Goal: Information Seeking & Learning: Learn about a topic

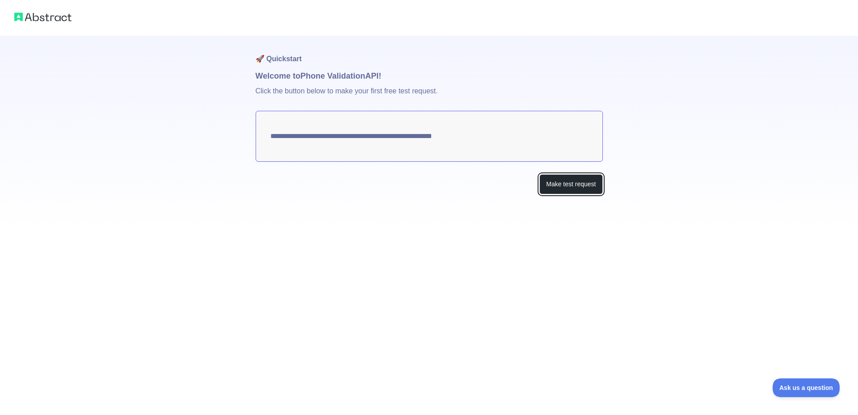
drag, startPoint x: 573, startPoint y: 188, endPoint x: 527, endPoint y: 156, distance: 56.2
click at [568, 185] on button "Make test request" at bounding box center [571, 184] width 63 height 20
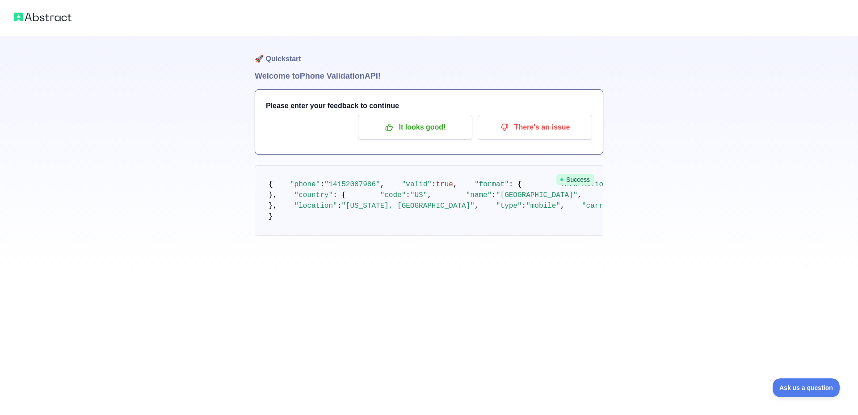
click at [383, 236] on pre "{ "phone" : "[PHONE_NUMBER]" , "valid" : true , "format" : { "international" : …" at bounding box center [429, 200] width 349 height 71
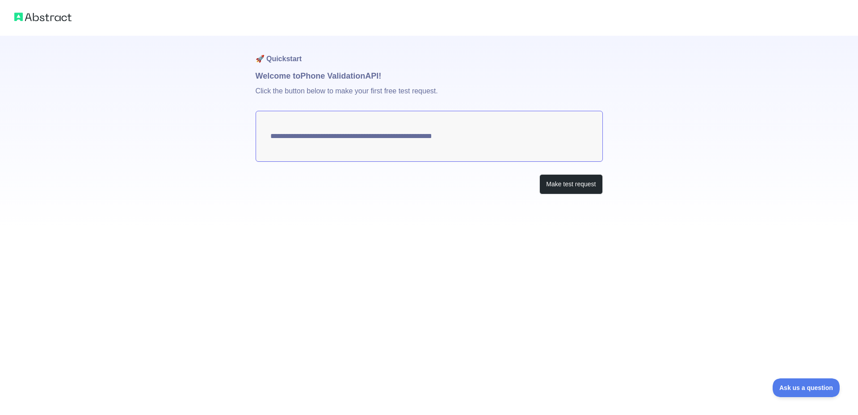
drag, startPoint x: 334, startPoint y: 144, endPoint x: 416, endPoint y: 163, distance: 84.1
click at [416, 163] on div "**********" at bounding box center [429, 133] width 347 height 194
click at [176, 32] on div at bounding box center [429, 18] width 858 height 36
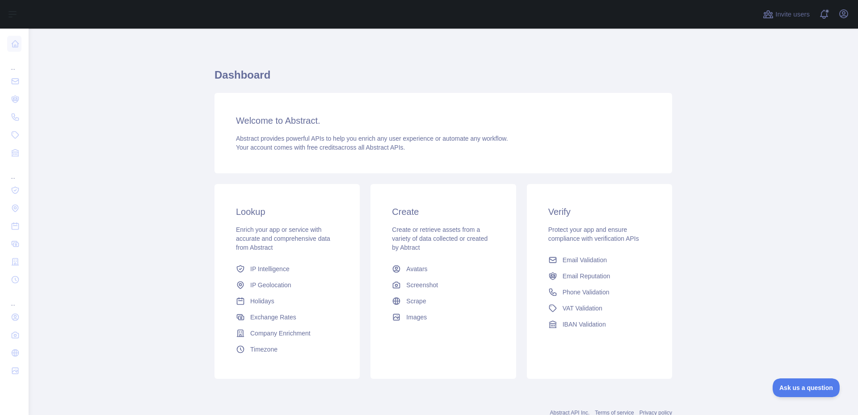
drag, startPoint x: 460, startPoint y: 104, endPoint x: 411, endPoint y: 117, distance: 51.0
click at [434, 108] on div "Welcome to Abstract. Abstract provides powerful APIs to help you enrich any use…" at bounding box center [444, 133] width 458 height 80
click at [597, 298] on link "Phone Validation" at bounding box center [600, 292] width 110 height 16
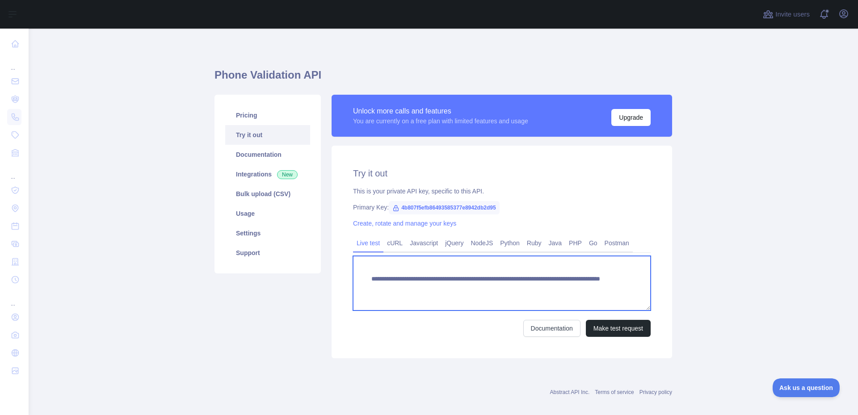
click at [584, 290] on textarea "**********" at bounding box center [502, 283] width 298 height 55
type textarea "**********"
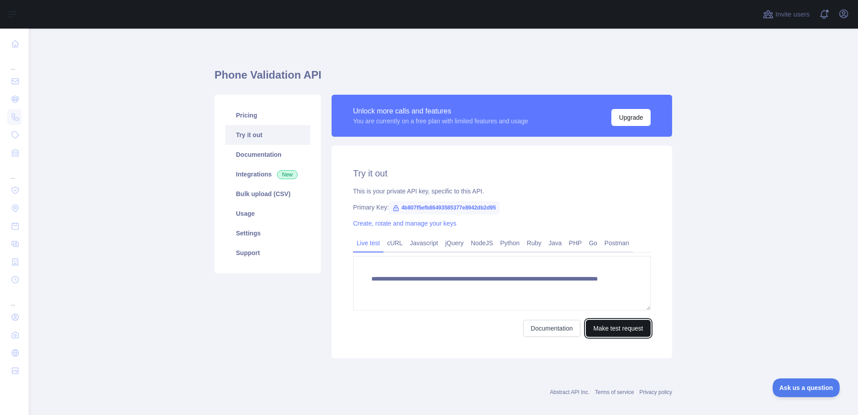
click at [611, 327] on button "Make test request" at bounding box center [618, 328] width 65 height 17
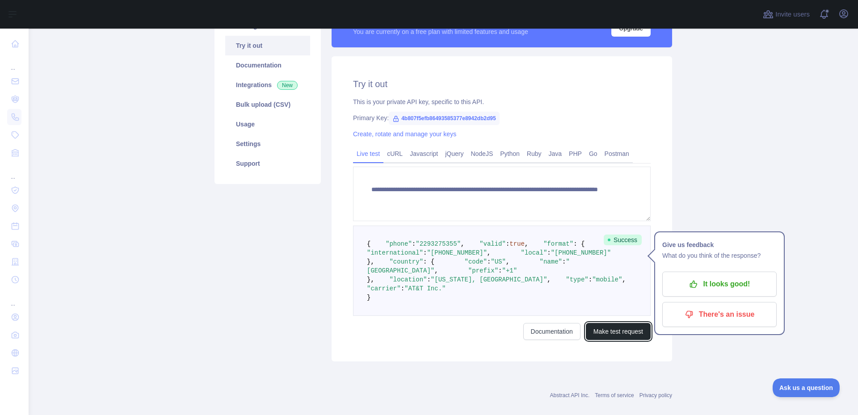
scroll to position [182, 0]
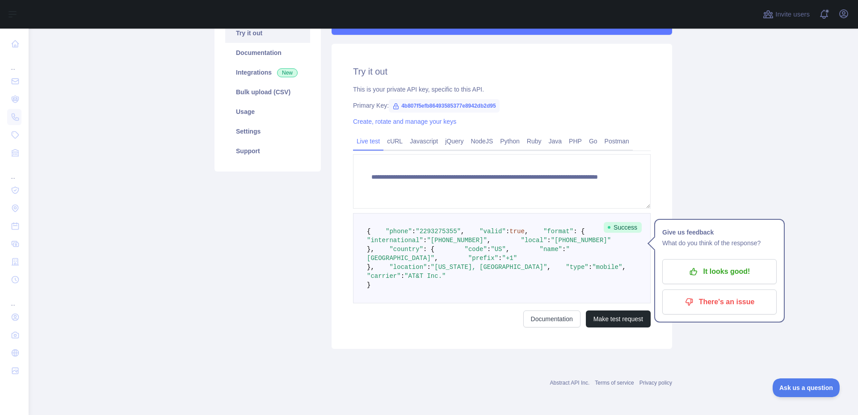
click at [441, 264] on span ""Georgia, Cairo"" at bounding box center [489, 267] width 116 height 7
click at [625, 317] on button "Make test request" at bounding box center [618, 319] width 65 height 17
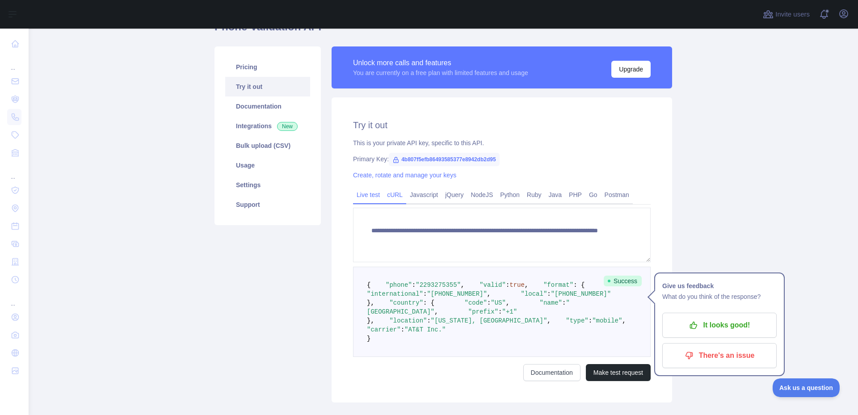
click at [384, 198] on link "cURL" at bounding box center [395, 195] width 23 height 14
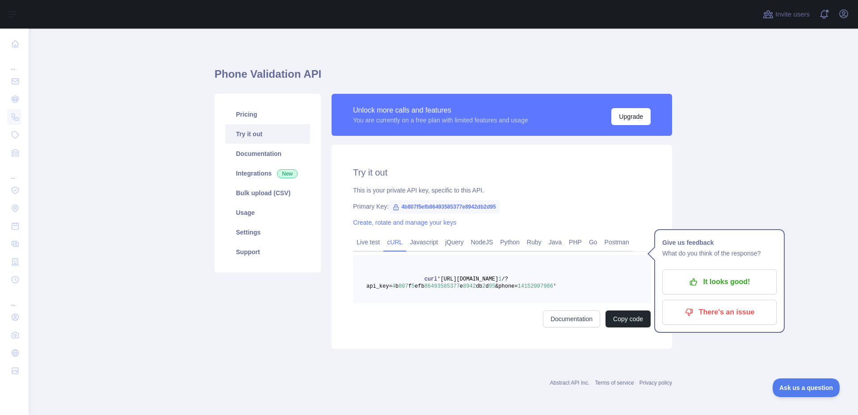
click at [518, 288] on span "14152007986" at bounding box center [535, 286] width 35 height 6
click at [572, 290] on pre "curl 'https://phonevalidation.abstractapi.com/v 1 /?api_key= 4 b 807 f 5 efb 86…" at bounding box center [502, 279] width 298 height 48
click at [548, 294] on pre "curl 'https://phonevalidation.abstractapi.com/v 1 /?api_key= 4 b 807 f 5 efb 86…" at bounding box center [502, 279] width 298 height 48
click at [541, 288] on pre "curl 'https://phonevalidation.abstractapi.com/v 1 /?api_key= 4 b 807 f 5 efb 86…" at bounding box center [502, 279] width 298 height 48
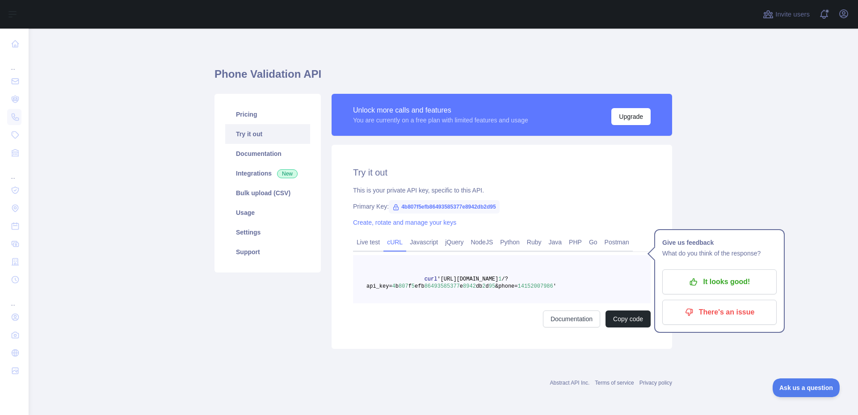
click at [527, 290] on pre "curl 'https://phonevalidation.abstractapi.com/v 1 /?api_key= 4 b 807 f 5 efb 86…" at bounding box center [502, 279] width 298 height 48
click at [530, 287] on span "14152007986" at bounding box center [535, 286] width 35 height 6
click at [357, 244] on link "Live test" at bounding box center [368, 242] width 30 height 14
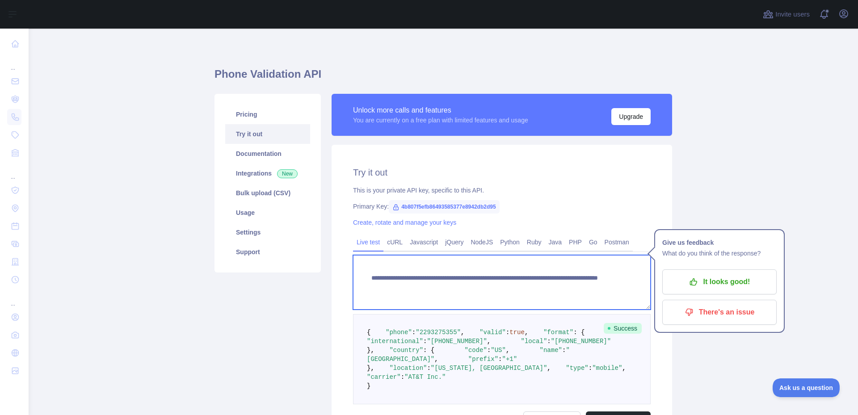
click at [524, 298] on textarea "**********" at bounding box center [502, 282] width 298 height 55
click at [555, 284] on textarea "**********" at bounding box center [502, 282] width 298 height 55
drag, startPoint x: 364, startPoint y: 270, endPoint x: 617, endPoint y: 297, distance: 254.1
click at [617, 297] on textarea "**********" at bounding box center [502, 282] width 298 height 55
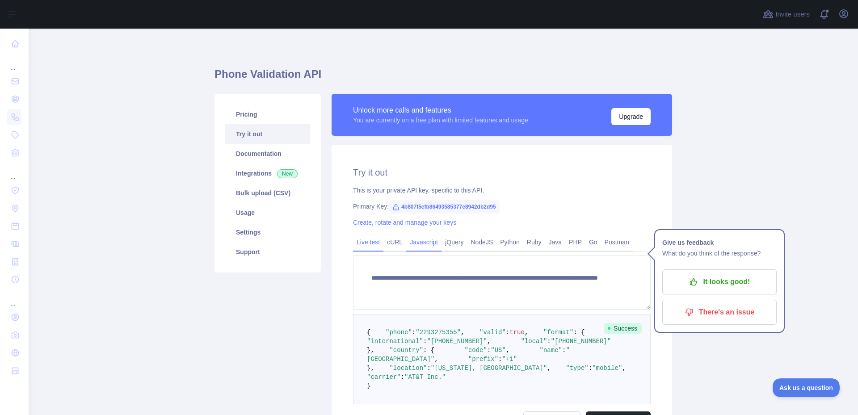
click at [420, 247] on link "Javascript" at bounding box center [423, 242] width 35 height 14
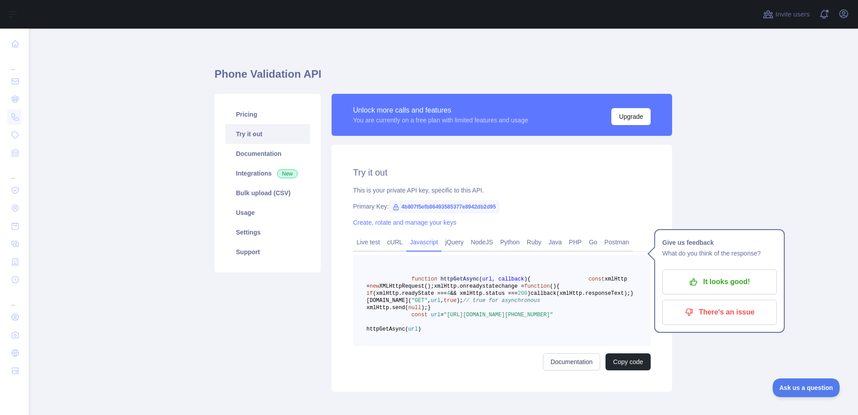
click at [518, 297] on span "&& xmlHttp.status ===" at bounding box center [484, 294] width 68 height 6
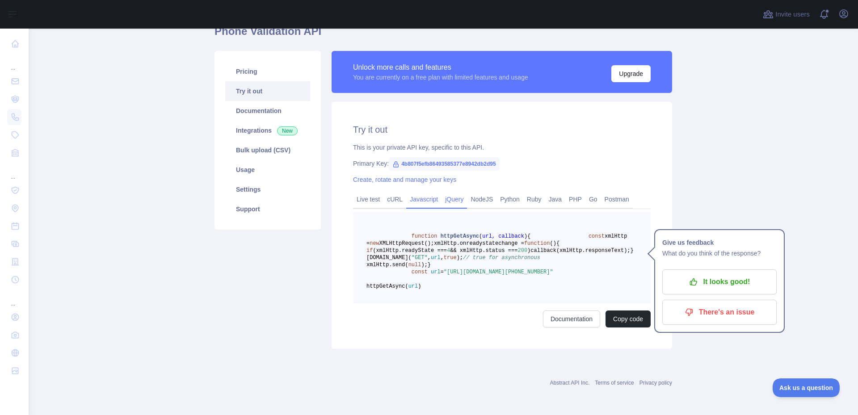
click at [451, 200] on link "jQuery" at bounding box center [454, 199] width 25 height 14
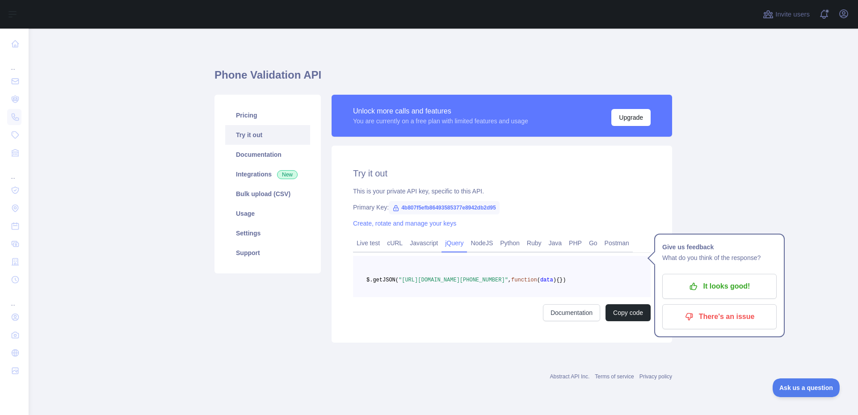
click at [477, 222] on div "Try it out This is your private API key, specific to this API. Primary Key: 4b8…" at bounding box center [502, 244] width 341 height 197
click at [473, 225] on div "Try it out This is your private API key, specific to this API. Primary Key: 4b8…" at bounding box center [502, 244] width 341 height 197
click at [643, 321] on button "Copy code" at bounding box center [628, 312] width 45 height 17
click at [497, 237] on link "Python" at bounding box center [510, 243] width 27 height 14
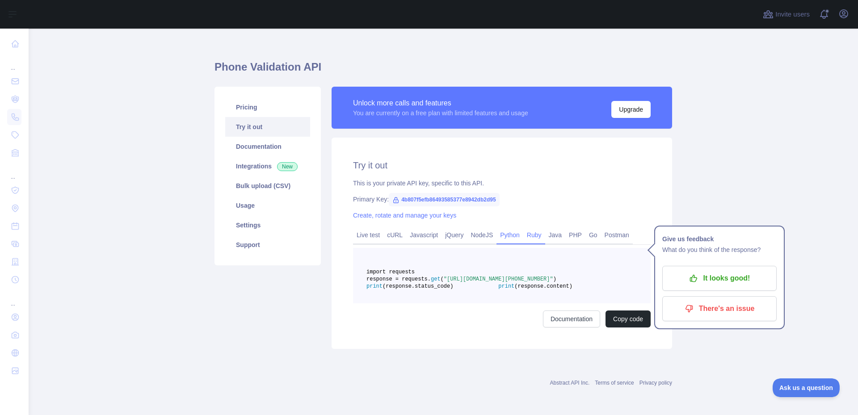
click at [528, 239] on link "Ruby" at bounding box center [535, 235] width 22 height 14
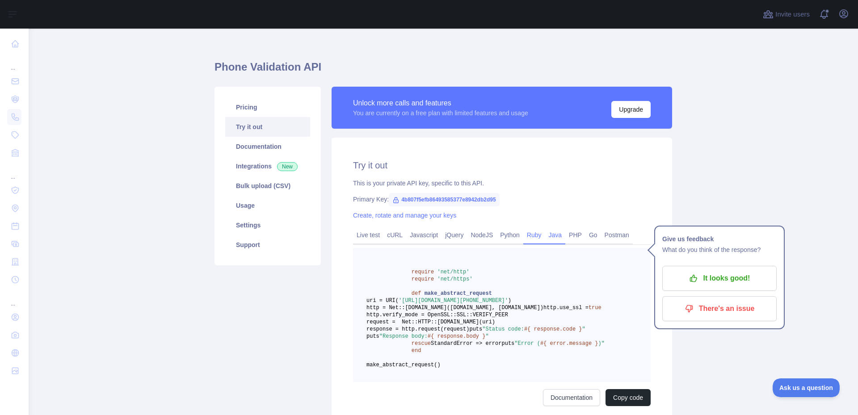
click at [546, 239] on link "Java" at bounding box center [555, 235] width 21 height 14
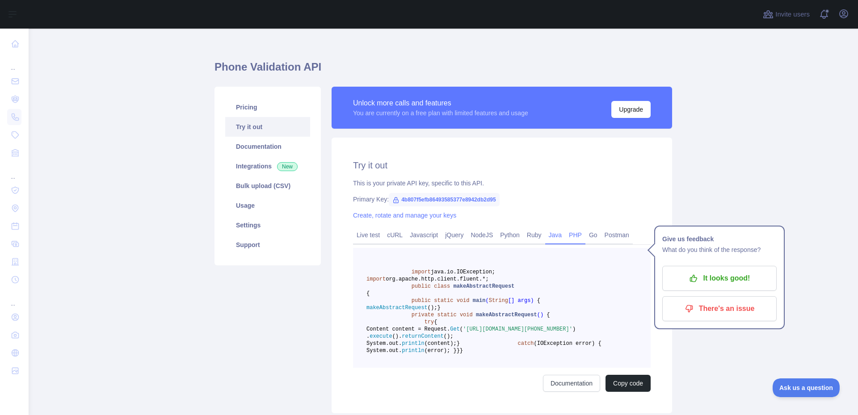
click at [572, 239] on link "PHP" at bounding box center [576, 235] width 20 height 14
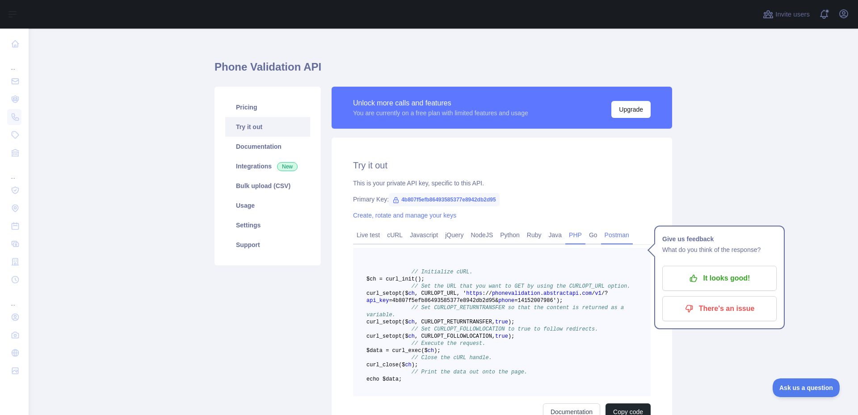
click at [610, 239] on link "Postman" at bounding box center [617, 235] width 32 height 14
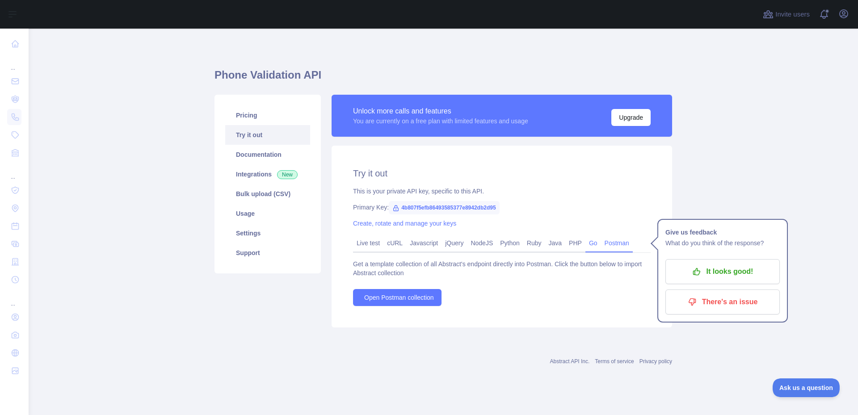
click at [587, 241] on link "Go" at bounding box center [594, 243] width 16 height 14
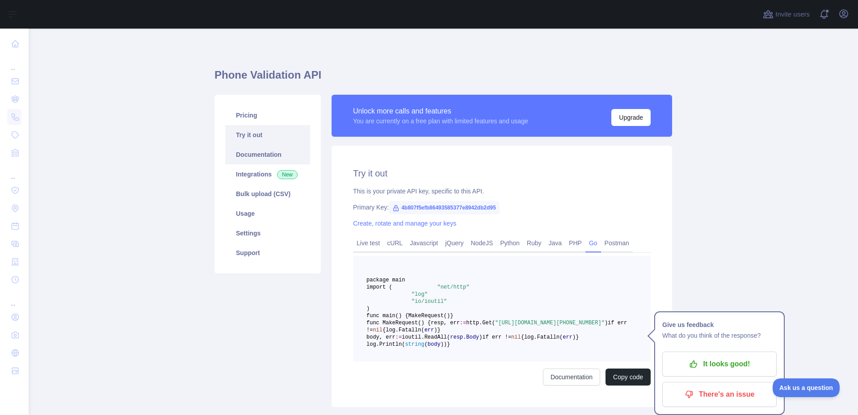
click at [285, 156] on link "Documentation" at bounding box center [267, 155] width 85 height 20
click at [264, 137] on link "Try it out" at bounding box center [267, 135] width 85 height 20
click at [267, 120] on link "Pricing" at bounding box center [267, 116] width 85 height 20
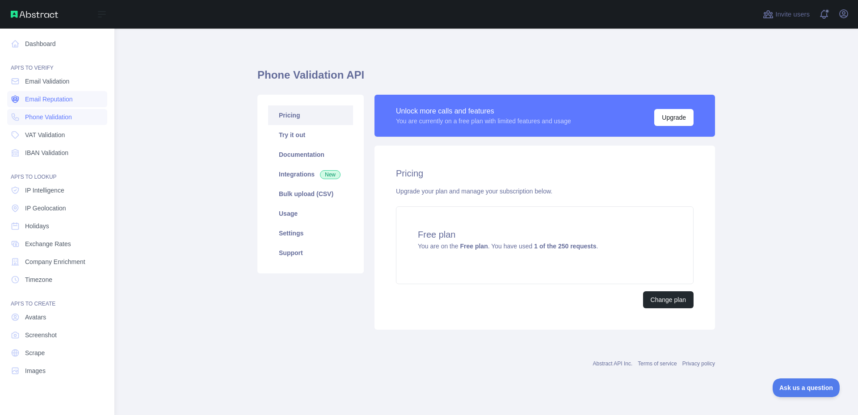
click at [68, 102] on span "Email Reputation" at bounding box center [49, 99] width 48 height 9
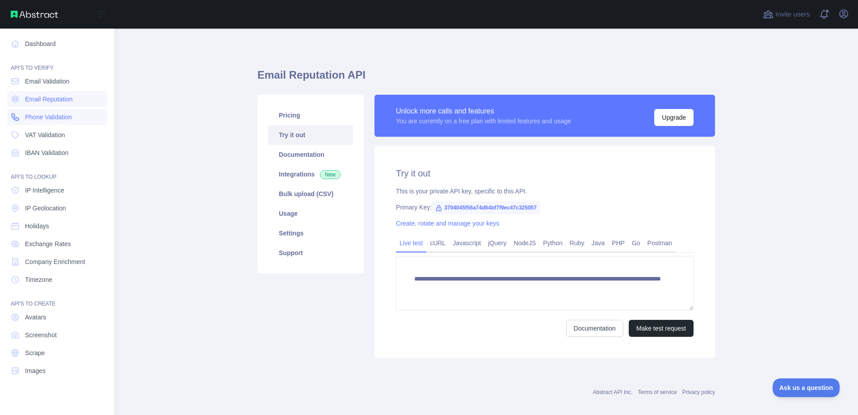
click at [64, 116] on span "Phone Validation" at bounding box center [48, 117] width 47 height 9
click at [73, 206] on link "IP Geolocation" at bounding box center [57, 208] width 100 height 16
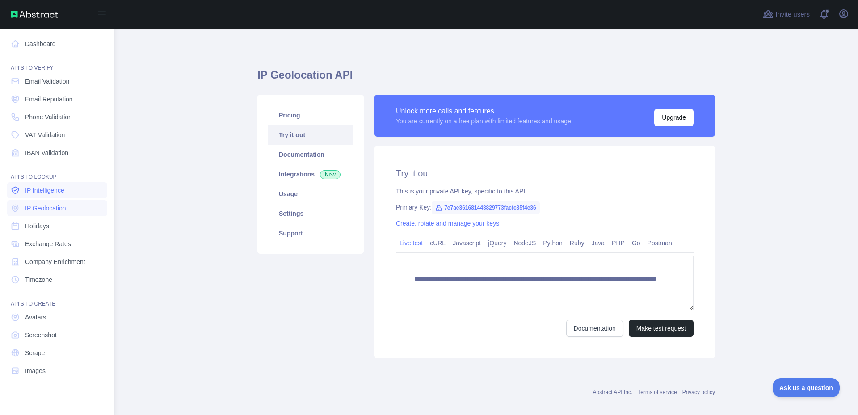
click at [71, 196] on link "IP Intelligence" at bounding box center [57, 190] width 100 height 16
